Goal: Information Seeking & Learning: Stay updated

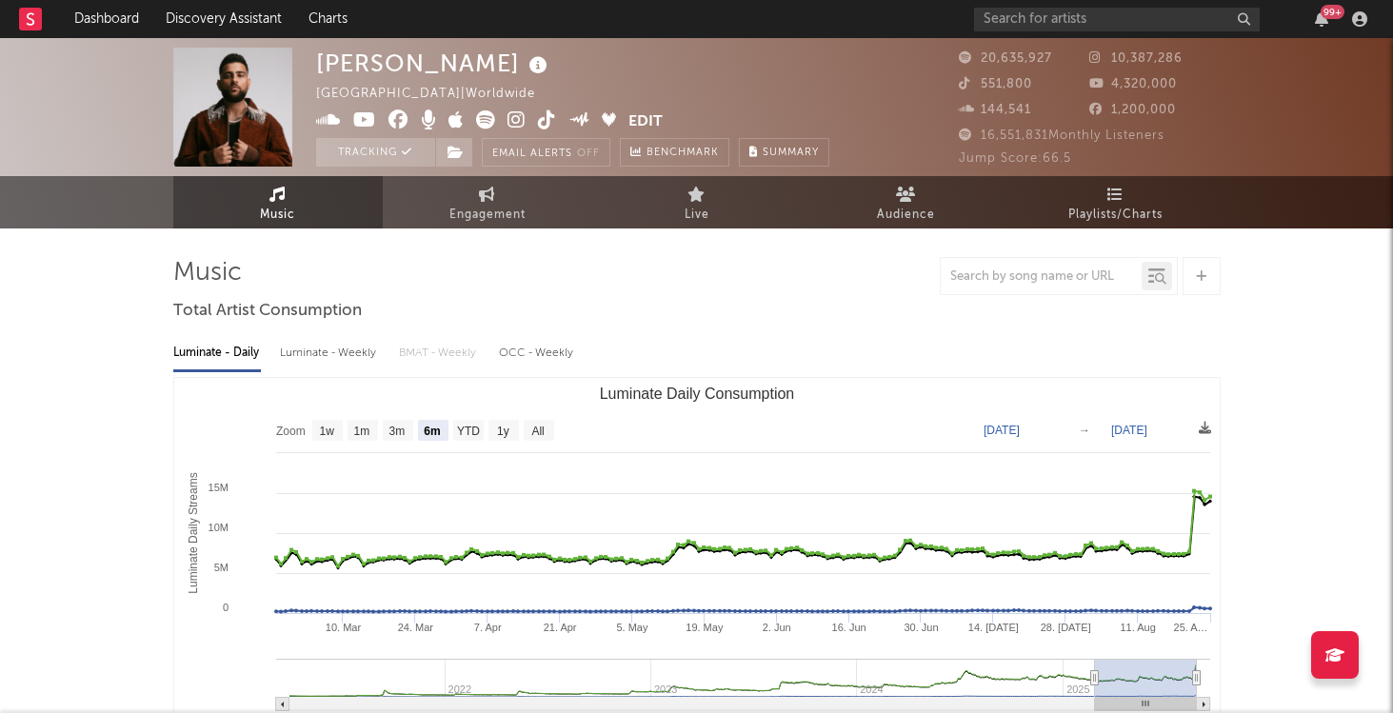
select select "6m"
select select "1w"
click at [104, 11] on link "Dashboard" at bounding box center [106, 19] width 91 height 38
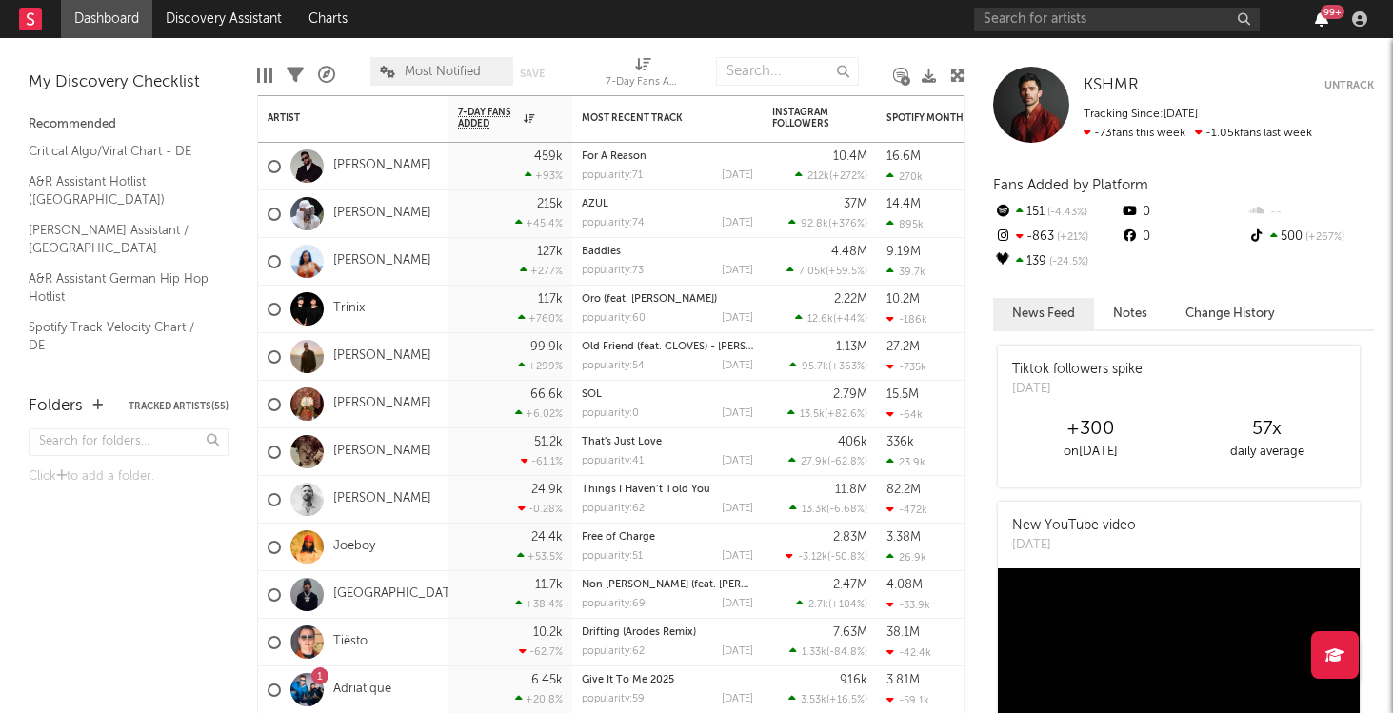
click at [1317, 24] on icon "button" at bounding box center [1321, 18] width 13 height 15
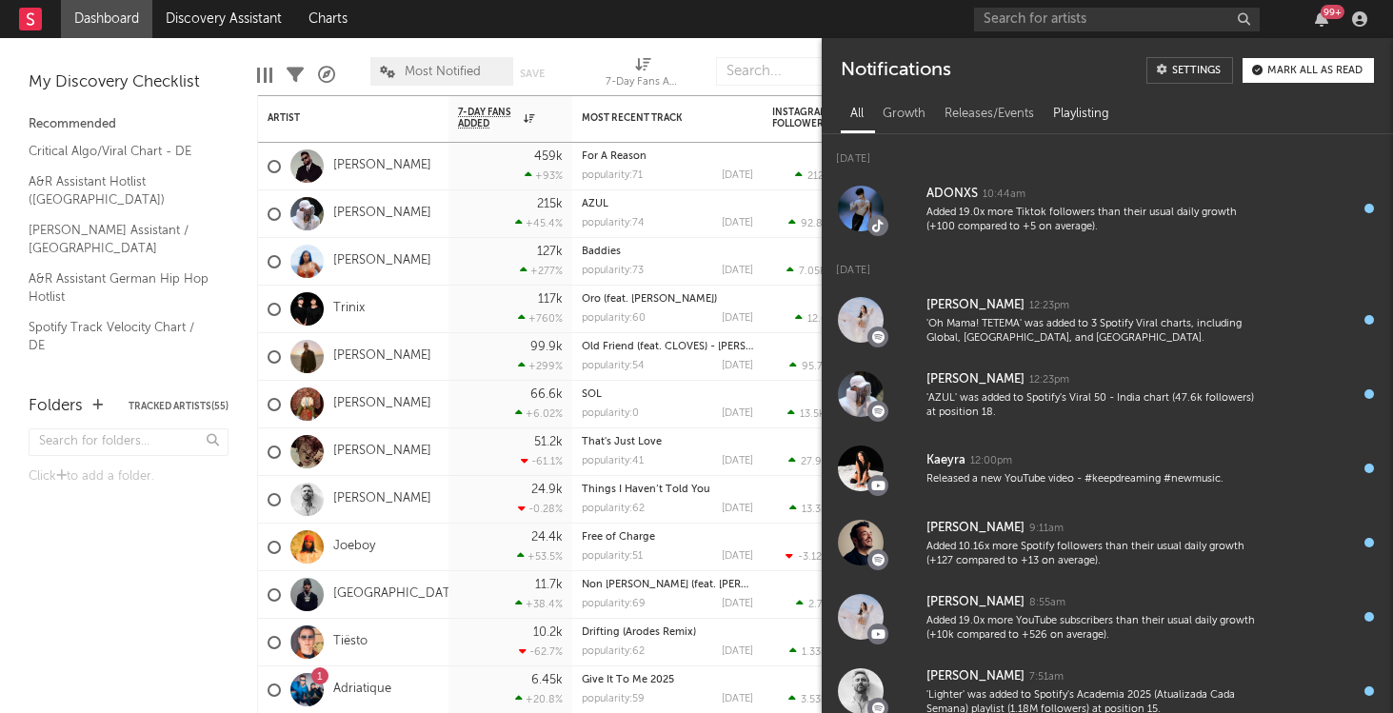
click at [1090, 120] on div "Playlisting" at bounding box center [1080, 114] width 75 height 32
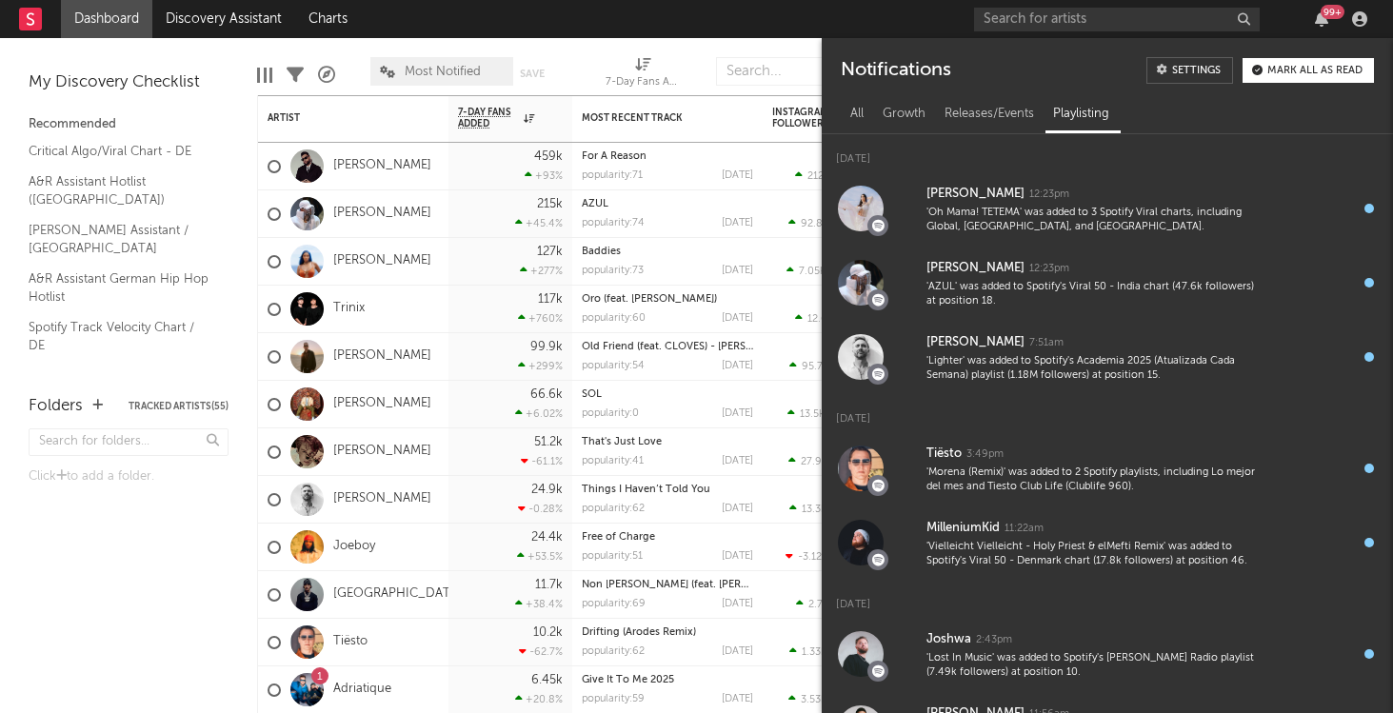
click at [154, 604] on div "Folders Tracked Artists ( 55 ) Click to add a folder." at bounding box center [128, 545] width 257 height 338
